Goal: Communication & Community: Answer question/provide support

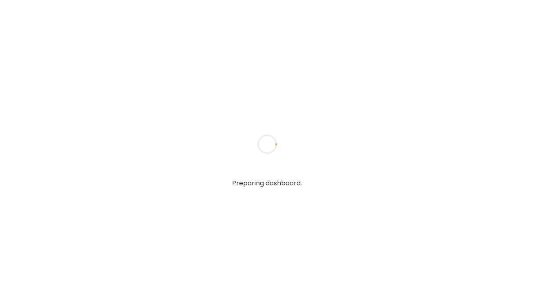
type textarea "**********"
type input "**********"
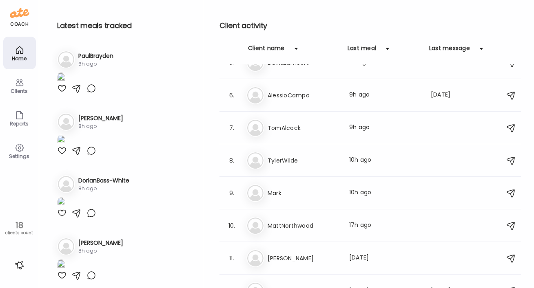
scroll to position [145, 0]
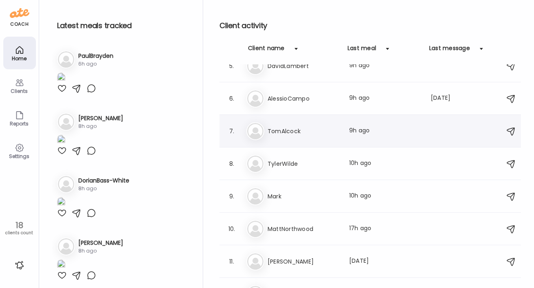
click at [283, 133] on h3 "TomAlcock" at bounding box center [304, 131] width 72 height 10
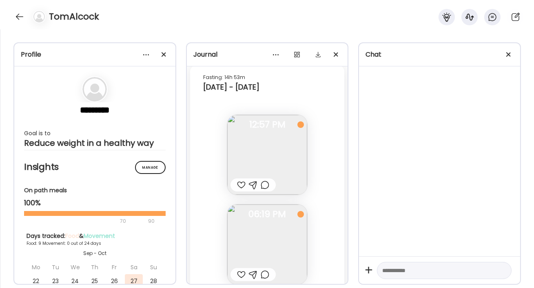
scroll to position [2863, 0]
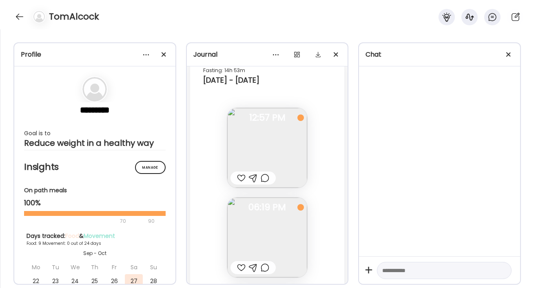
click at [261, 245] on img at bounding box center [267, 238] width 80 height 80
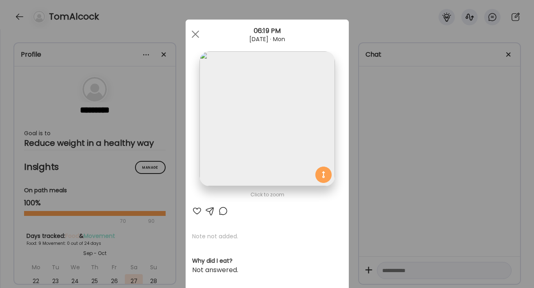
scroll to position [6, 0]
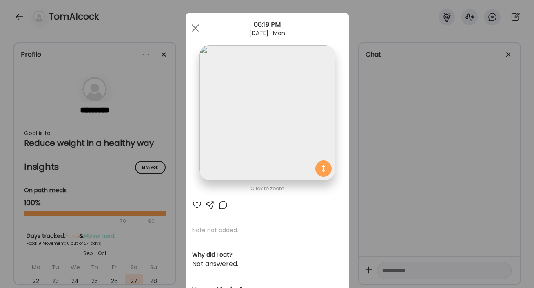
click at [224, 207] on div at bounding box center [223, 205] width 10 height 10
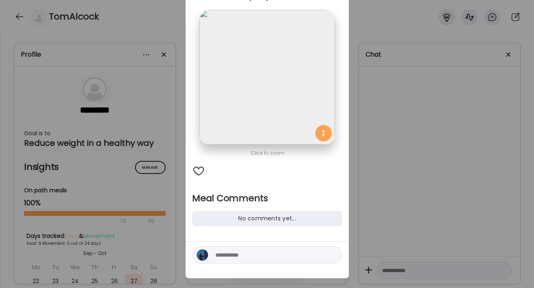
scroll to position [45, 0]
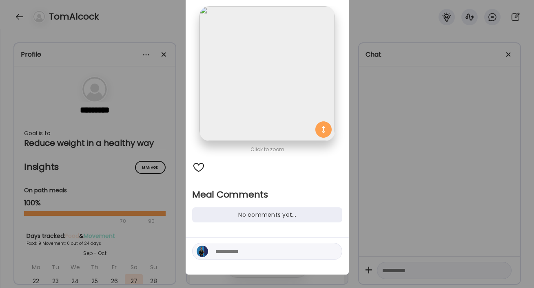
click at [228, 250] on textarea at bounding box center [270, 252] width 110 height 10
paste textarea "**********"
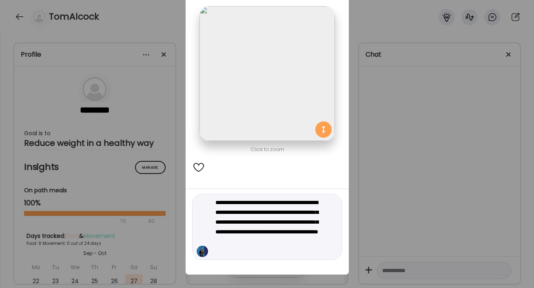
drag, startPoint x: 292, startPoint y: 242, endPoint x: 325, endPoint y: 242, distance: 32.6
click at [325, 242] on textarea "**********" at bounding box center [270, 227] width 110 height 59
type textarea "**********"
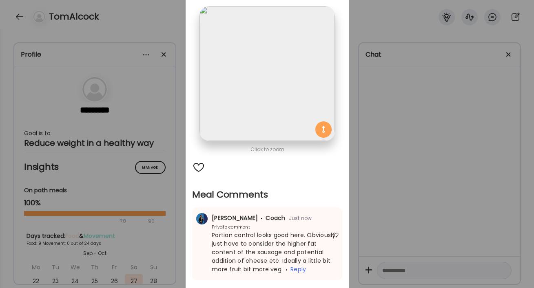
click at [402, 211] on div "Ate Coach Dashboard Wahoo! It’s official Take a moment to set up your Coach Pro…" at bounding box center [267, 144] width 534 height 288
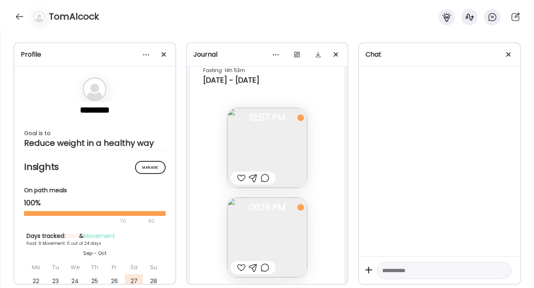
click at [295, 158] on img at bounding box center [267, 148] width 80 height 80
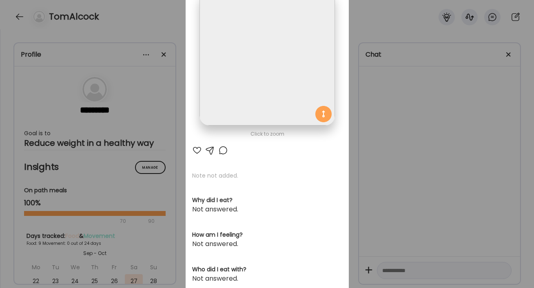
scroll to position [62, 0]
click at [197, 150] on div at bounding box center [197, 150] width 10 height 10
click at [223, 149] on div at bounding box center [223, 150] width 10 height 10
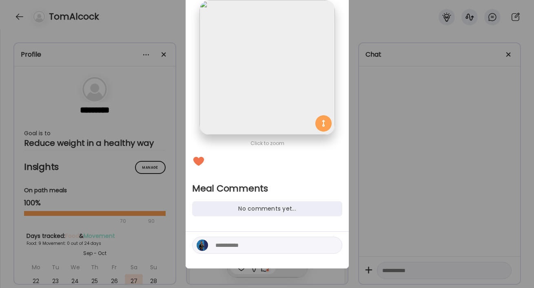
scroll to position [51, 0]
click at [230, 245] on textarea at bounding box center [270, 246] width 110 height 10
paste textarea "**********"
type textarea "**********"
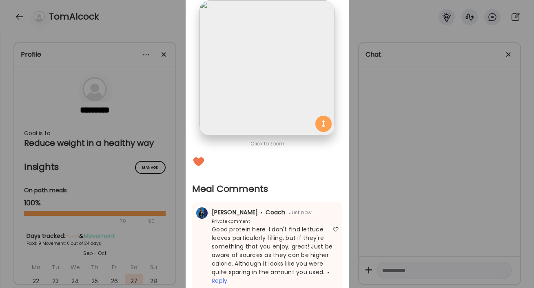
click at [398, 242] on div "Ate Coach Dashboard Wahoo! It’s official Take a moment to set up your Coach Pro…" at bounding box center [267, 144] width 534 height 288
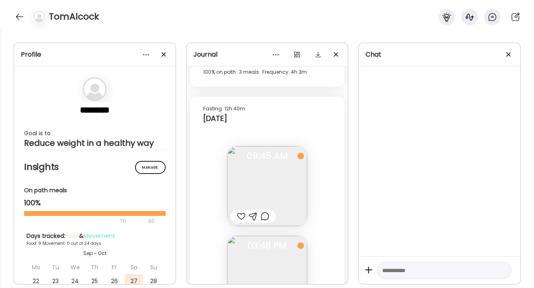
scroll to position [3243, 0]
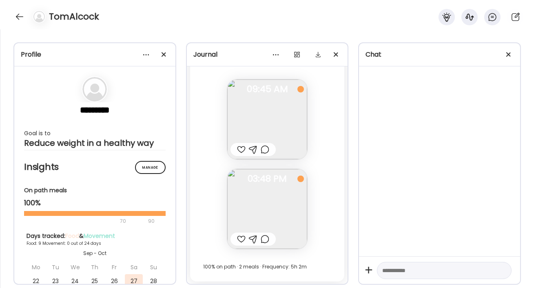
click at [278, 213] on img at bounding box center [267, 209] width 80 height 80
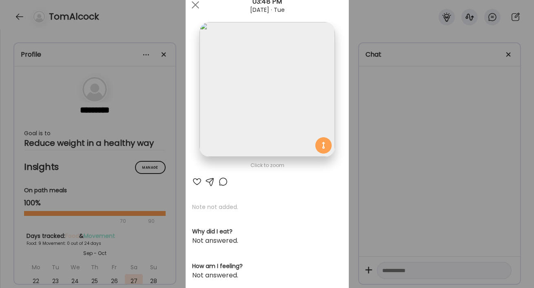
scroll to position [28, 0]
click at [223, 185] on div at bounding box center [223, 183] width 10 height 10
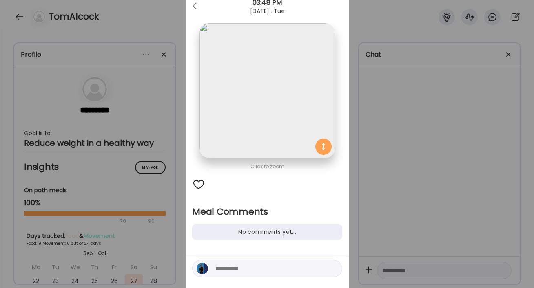
click at [241, 269] on textarea at bounding box center [270, 269] width 110 height 10
paste textarea "**********"
type textarea "**********"
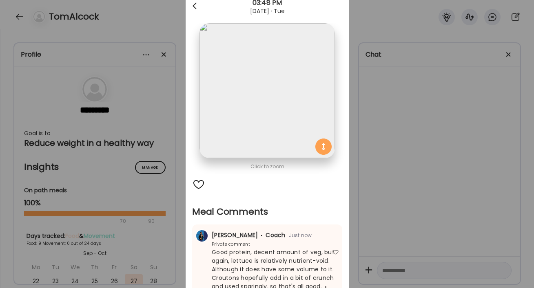
click at [191, 6] on div at bounding box center [195, 6] width 16 height 16
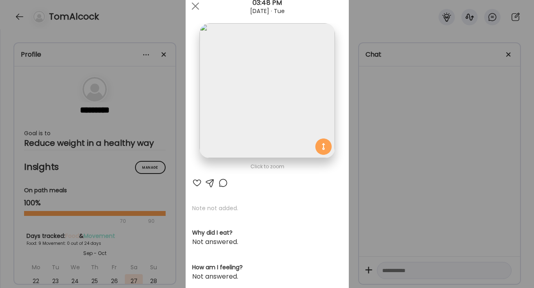
click at [10, 15] on div "Ate Coach Dashboard Wahoo! It’s official Take a moment to set up your Coach Pro…" at bounding box center [267, 144] width 534 height 288
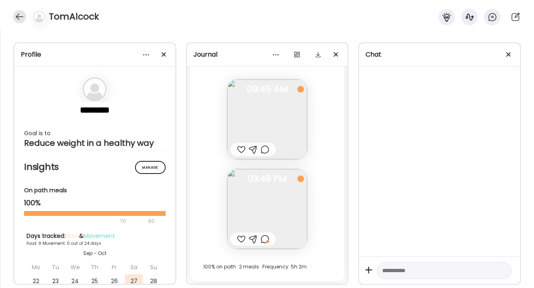
click at [16, 17] on div at bounding box center [19, 16] width 13 height 13
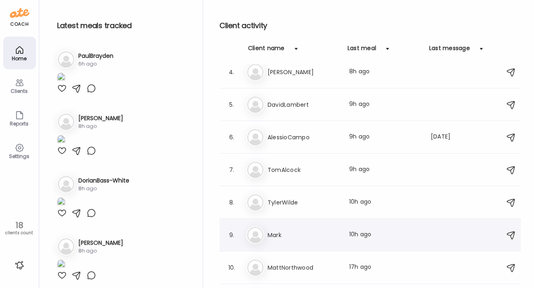
scroll to position [66, 0]
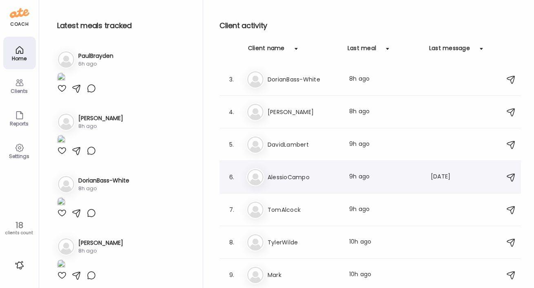
click at [281, 175] on h3 "AlessioCampo" at bounding box center [304, 177] width 72 height 10
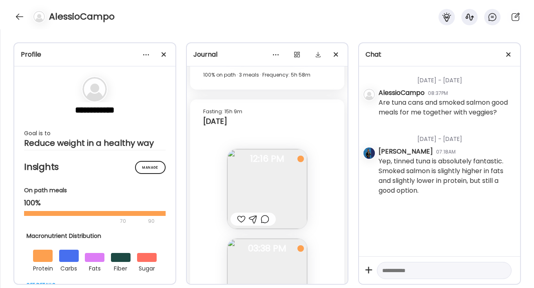
scroll to position [16822, 0]
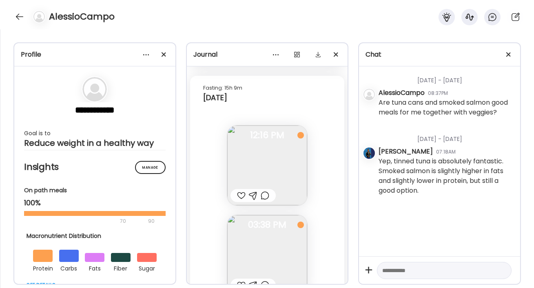
click at [270, 164] on img at bounding box center [267, 166] width 80 height 80
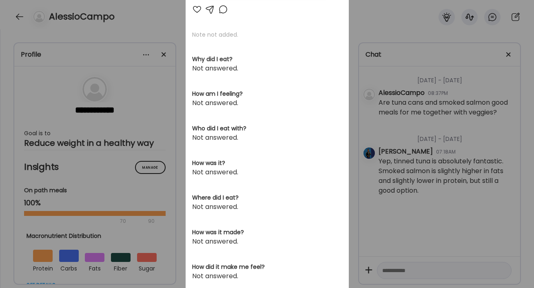
scroll to position [214, 0]
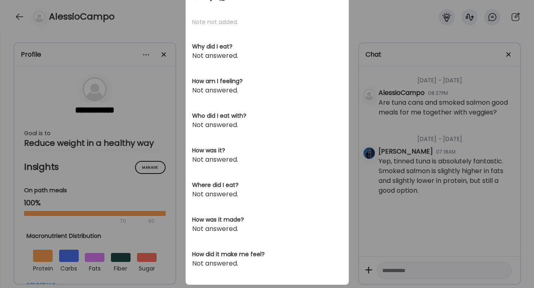
click at [367, 207] on div "Ate Coach Dashboard Wahoo! It’s official Take a moment to set up your Coach Pro…" at bounding box center [267, 144] width 534 height 288
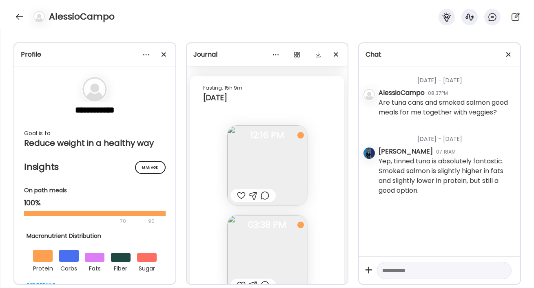
click at [239, 196] on div at bounding box center [241, 196] width 9 height 10
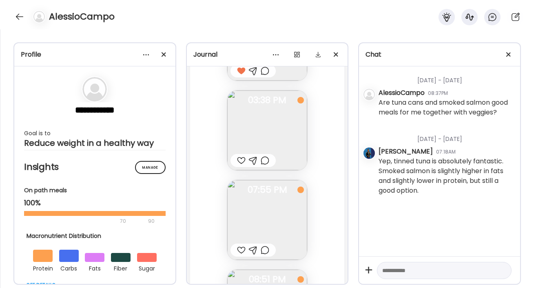
click at [258, 156] on div at bounding box center [252, 160] width 45 height 13
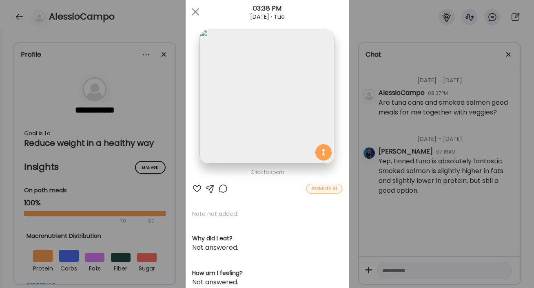
scroll to position [22, 0]
click at [197, 13] on div at bounding box center [195, 12] width 16 height 16
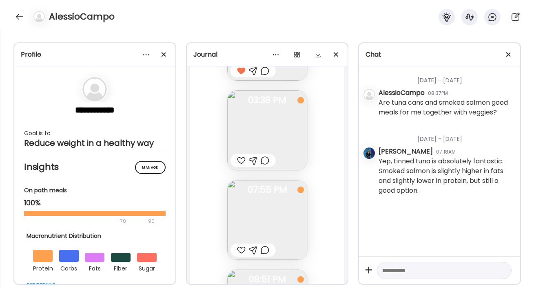
click at [241, 162] on div at bounding box center [241, 161] width 9 height 10
click at [267, 220] on img at bounding box center [267, 220] width 80 height 80
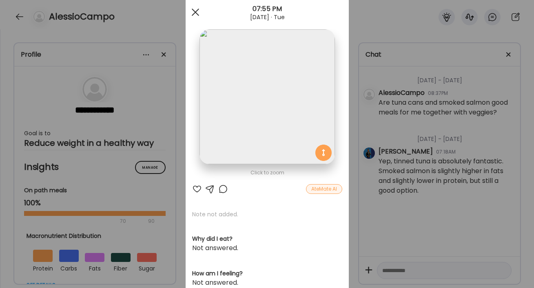
click at [197, 11] on div at bounding box center [195, 12] width 16 height 16
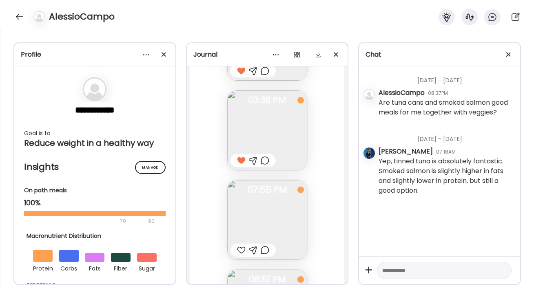
click at [251, 208] on img at bounding box center [267, 220] width 80 height 80
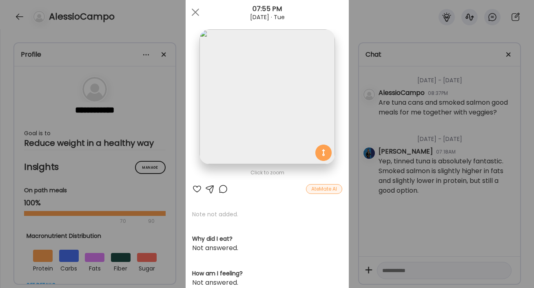
click at [225, 190] on div at bounding box center [223, 189] width 10 height 10
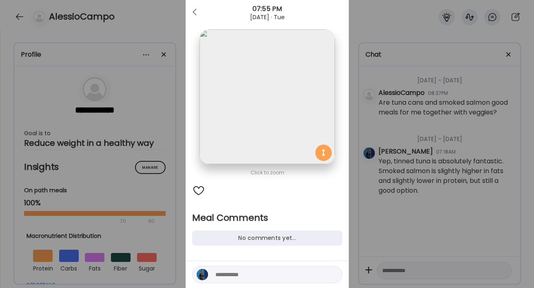
click at [235, 276] on textarea at bounding box center [270, 275] width 110 height 10
paste textarea "**********"
type textarea "**********"
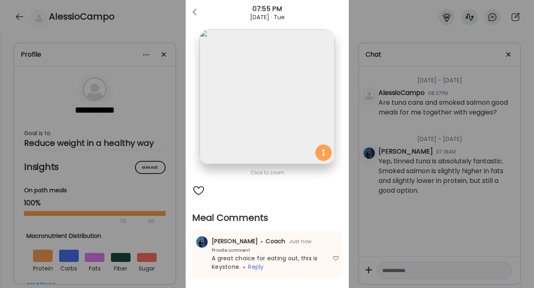
click at [431, 224] on div "Ate Coach Dashboard Wahoo! It’s official Take a moment to set up your Coach Pro…" at bounding box center [267, 144] width 534 height 288
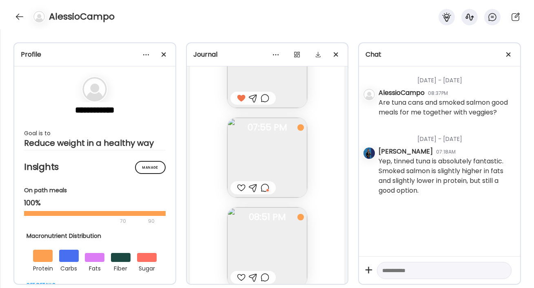
scroll to position [17047, 0]
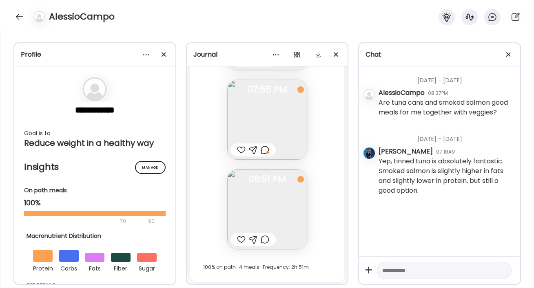
click at [239, 237] on div at bounding box center [241, 240] width 9 height 10
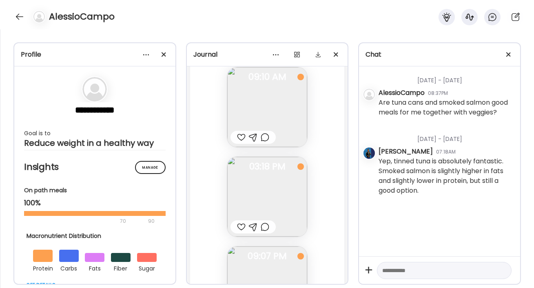
scroll to position [16493, 0]
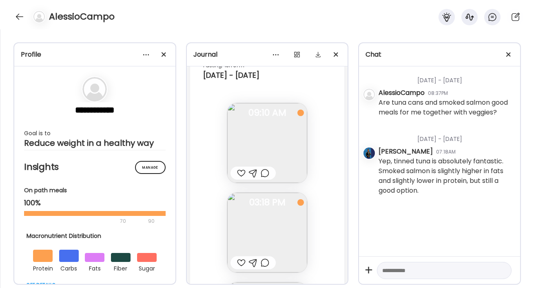
click at [251, 231] on img at bounding box center [267, 233] width 80 height 80
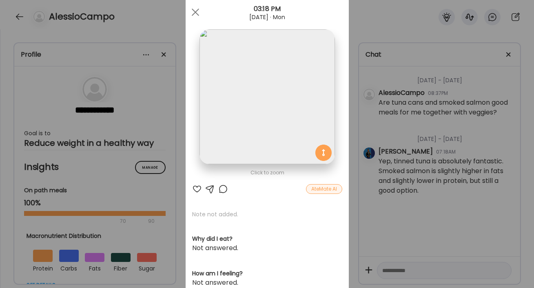
click at [200, 189] on div at bounding box center [197, 189] width 10 height 10
click at [385, 222] on div "Ate Coach Dashboard Wahoo! It’s official Take a moment to set up your Coach Pro…" at bounding box center [267, 144] width 534 height 288
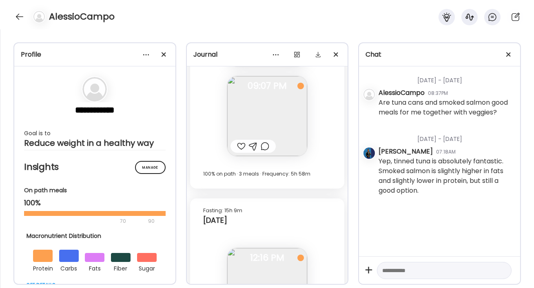
scroll to position [16702, 0]
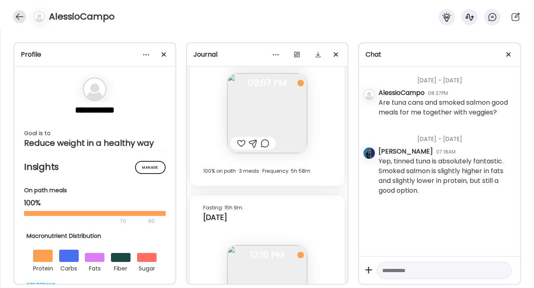
click at [21, 17] on div at bounding box center [19, 16] width 13 height 13
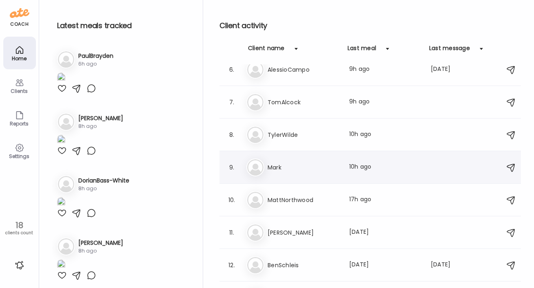
scroll to position [188, 0]
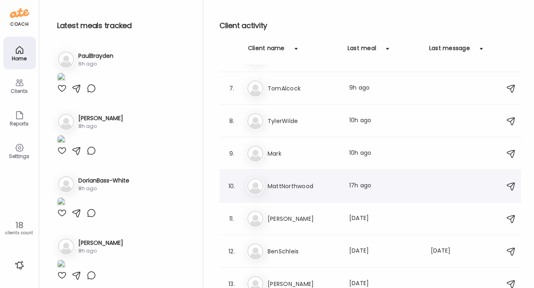
click at [281, 187] on h3 "MattNorthwood" at bounding box center [304, 186] width 72 height 10
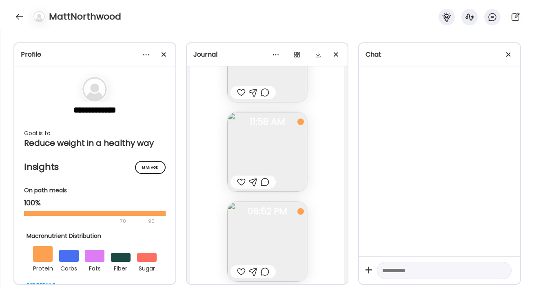
scroll to position [8660, 0]
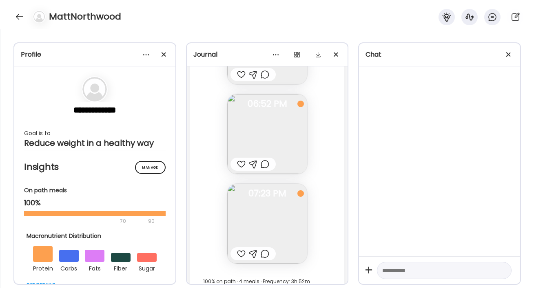
click at [279, 131] on img at bounding box center [267, 134] width 80 height 80
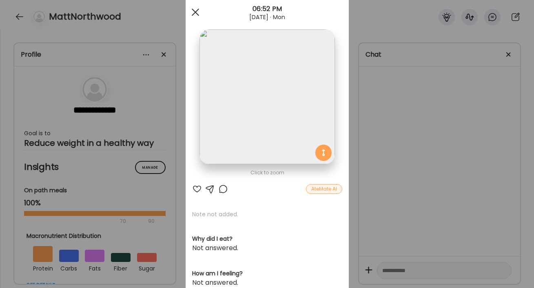
click at [197, 12] on div at bounding box center [195, 12] width 16 height 16
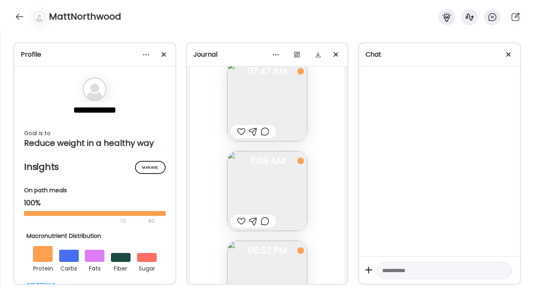
scroll to position [8500, 0]
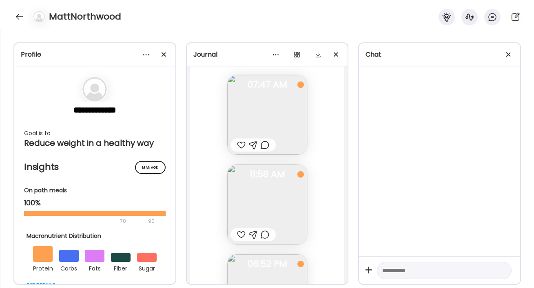
click at [293, 185] on img at bounding box center [267, 205] width 80 height 80
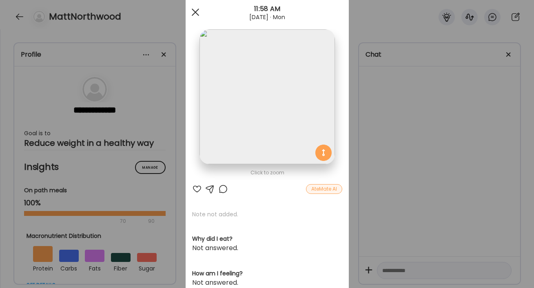
click at [199, 11] on div at bounding box center [195, 12] width 16 height 16
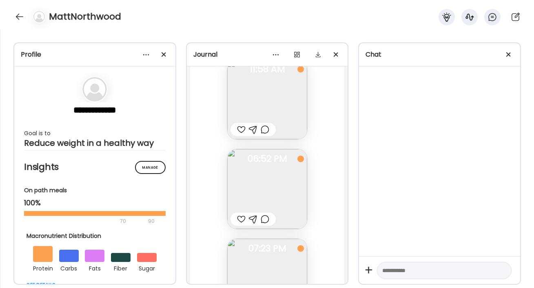
scroll to position [8603, 0]
click at [19, 18] on div at bounding box center [19, 16] width 13 height 13
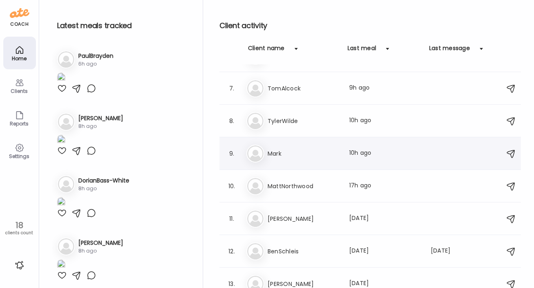
click at [272, 157] on h3 "Mark" at bounding box center [304, 154] width 72 height 10
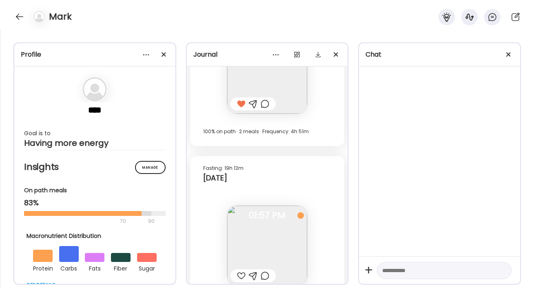
scroll to position [6328, 0]
click at [19, 15] on div at bounding box center [19, 16] width 13 height 13
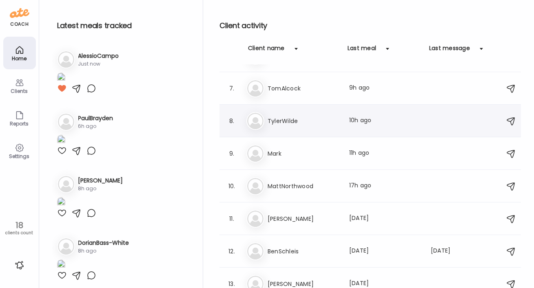
click at [279, 124] on h3 "TylerWilde" at bounding box center [304, 121] width 72 height 10
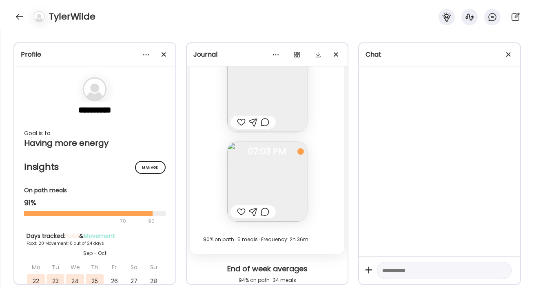
scroll to position [10213, 0]
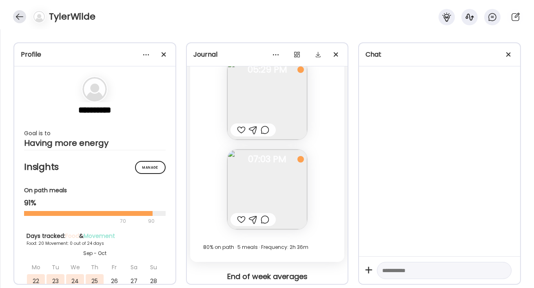
click at [22, 16] on div at bounding box center [19, 16] width 13 height 13
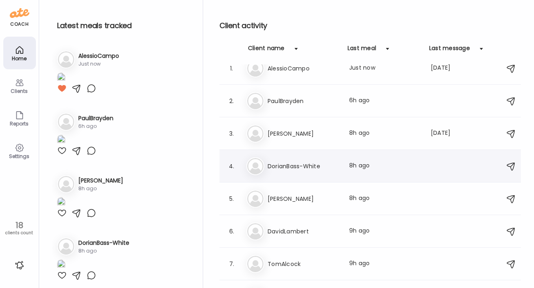
scroll to position [0, 0]
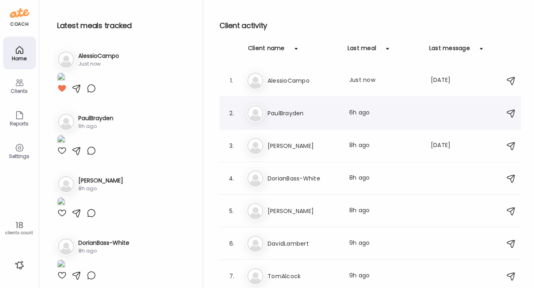
click at [281, 118] on div "Pa PaulBrayden Last meal: 6h ago" at bounding box center [371, 113] width 250 height 18
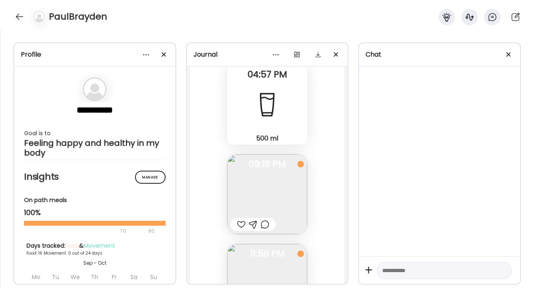
scroll to position [9679, 0]
